Goal: Task Accomplishment & Management: Manage account settings

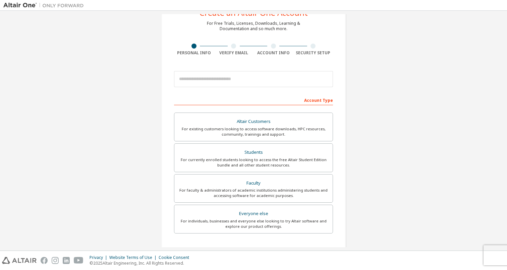
scroll to position [45, 0]
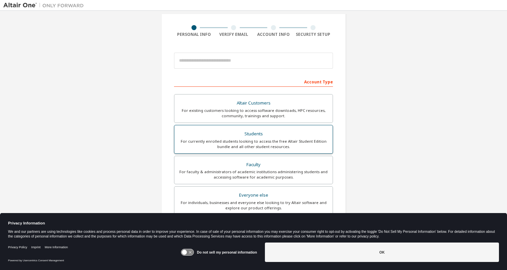
click at [226, 141] on div "For currently enrolled students looking to access the free Altair Student Editi…" at bounding box center [253, 144] width 150 height 11
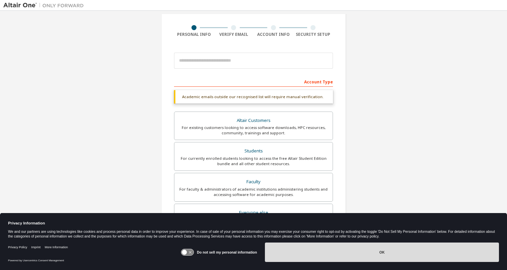
click at [319, 255] on button "OK" at bounding box center [382, 252] width 234 height 19
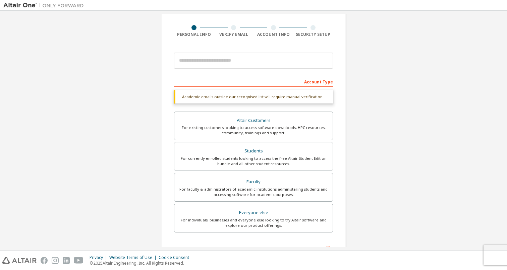
scroll to position [0, 0]
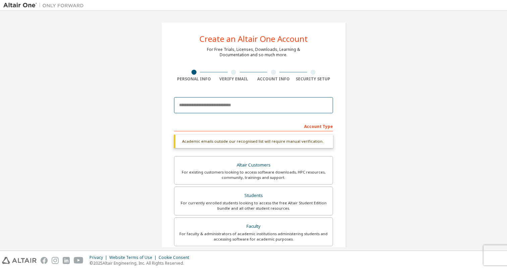
click at [217, 103] on input "email" at bounding box center [253, 105] width 159 height 16
type input "**********"
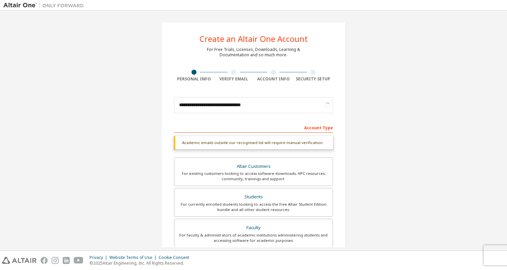
click at [357, 96] on div "**********" at bounding box center [253, 201] width 500 height 374
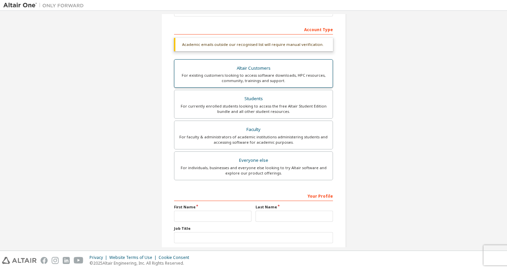
scroll to position [97, 0]
click at [260, 48] on div "Academic emails outside our recognised list will require manual verification." at bounding box center [253, 43] width 159 height 13
click at [263, 44] on div "Academic emails outside our recognised list will require manual verification." at bounding box center [253, 43] width 159 height 13
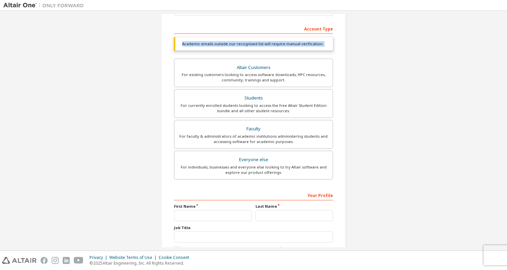
click at [263, 44] on div "Academic emails outside our recognised list will require manual verification." at bounding box center [253, 43] width 159 height 13
click at [323, 44] on div "Academic emails outside our recognised list will require manual verification." at bounding box center [253, 43] width 159 height 13
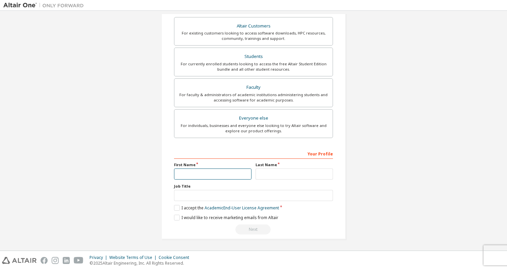
click at [219, 173] on input "text" at bounding box center [212, 174] width 77 height 11
type input "******"
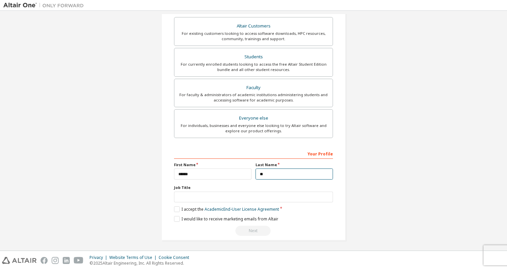
type input "*"
type input "********"
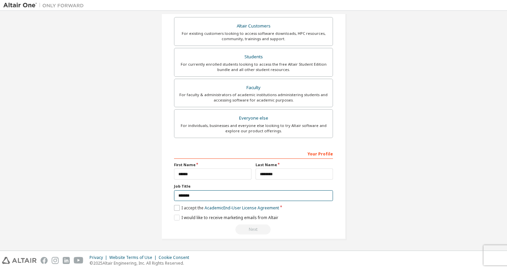
type input "*******"
click at [179, 208] on label "I accept the Academic End-User License Agreement" at bounding box center [226, 208] width 105 height 6
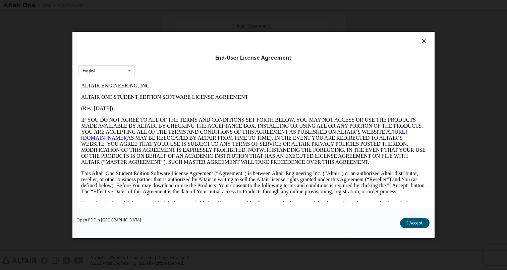
scroll to position [0, 0]
click at [406, 225] on button "I Accept" at bounding box center [414, 223] width 29 height 10
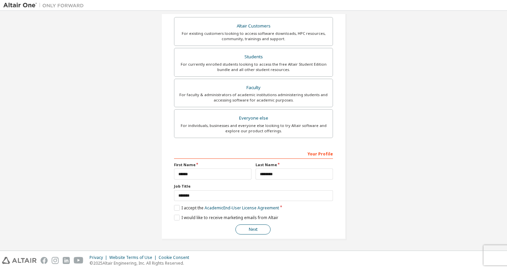
click at [249, 231] on button "Next" at bounding box center [252, 229] width 35 height 10
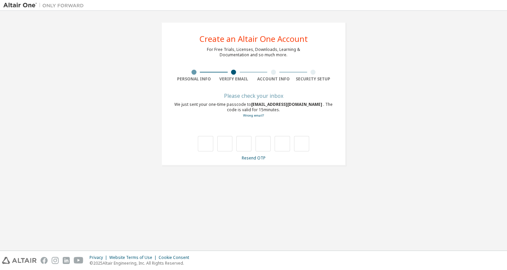
type input "*"
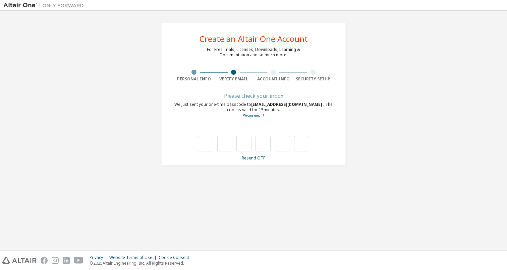
type input "*"
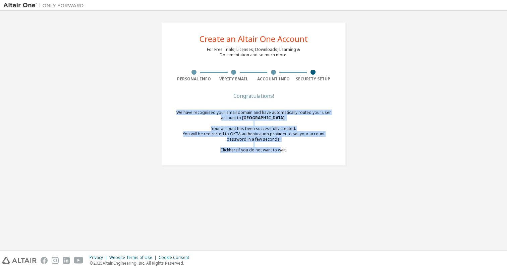
drag, startPoint x: 187, startPoint y: 111, endPoint x: 278, endPoint y: 148, distance: 98.7
click at [278, 148] on div "Create an Altair One Account For Free Trials, Licenses, Downloads, Learning & D…" at bounding box center [253, 93] width 184 height 143
click at [278, 148] on div "We have recognised your email domain and have automatically routed your user ac…" at bounding box center [253, 131] width 159 height 43
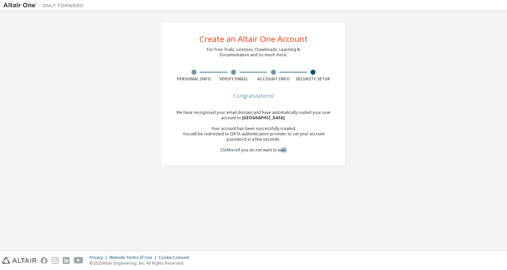
click at [278, 148] on div "We have recognised your email domain and have automatically routed your user ac…" at bounding box center [253, 131] width 159 height 43
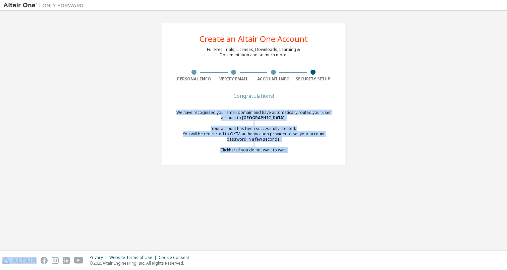
drag, startPoint x: 278, startPoint y: 148, endPoint x: 291, endPoint y: 116, distance: 34.6
click at [291, 116] on div "We have recognised your email domain and have automatically routed your user ac…" at bounding box center [253, 131] width 159 height 43
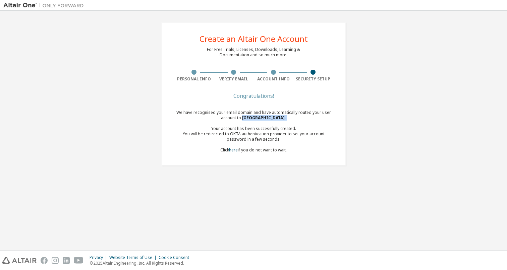
click at [291, 116] on div "We have recognised your email domain and have automatically routed your user ac…" at bounding box center [253, 131] width 159 height 43
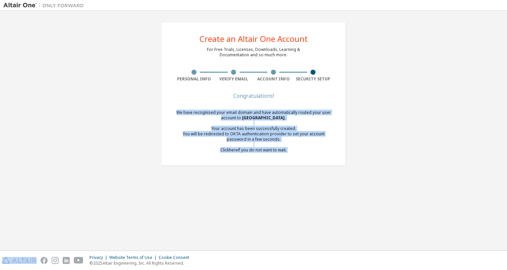
drag, startPoint x: 291, startPoint y: 116, endPoint x: 291, endPoint y: 164, distance: 48.2
click at [291, 164] on div "Create an Altair One Account For Free Trials, Licenses, Downloads, Learning & D…" at bounding box center [253, 93] width 184 height 143
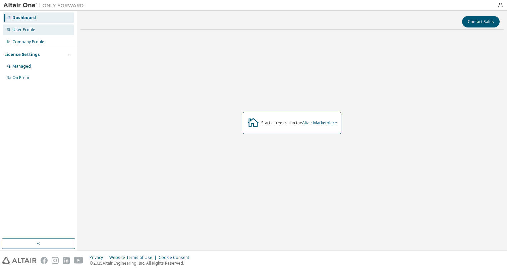
click at [40, 29] on div "User Profile" at bounding box center [38, 29] width 71 height 11
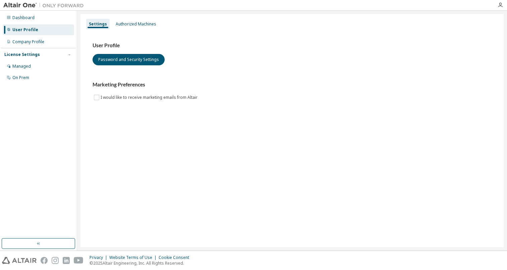
click at [142, 150] on div "Settings Authorized Machines User Profile Password and Security Settings Market…" at bounding box center [291, 130] width 423 height 233
click at [41, 20] on div "Dashboard" at bounding box center [38, 17] width 71 height 11
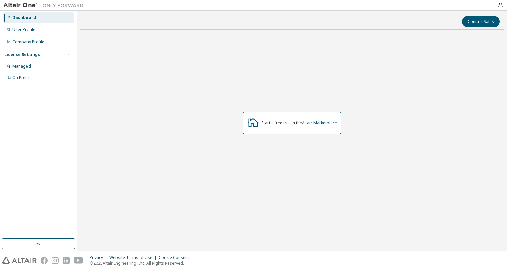
click at [26, 4] on img at bounding box center [45, 5] width 84 height 7
